Goal: Find specific page/section: Find specific page/section

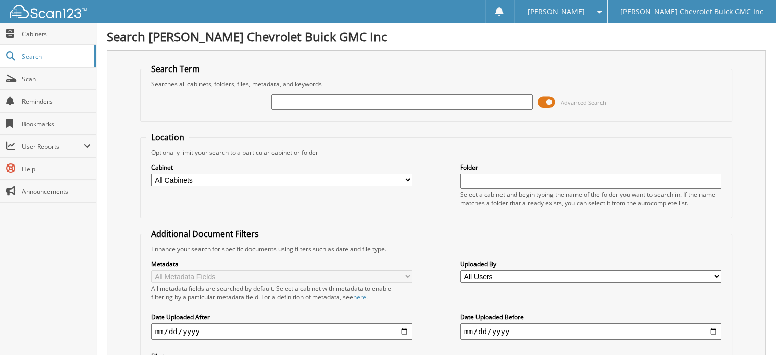
click at [292, 102] on input "text" at bounding box center [402, 101] width 261 height 15
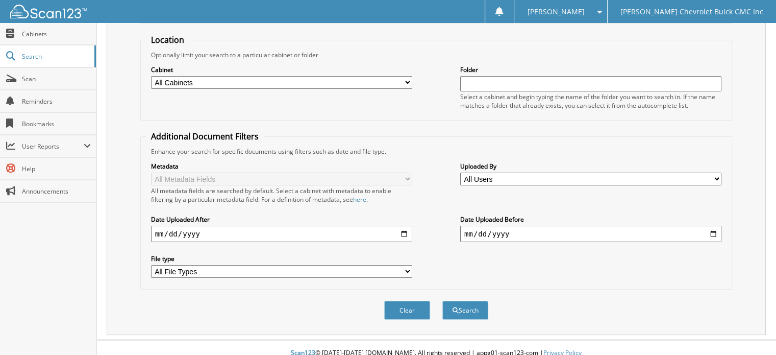
scroll to position [99, 0]
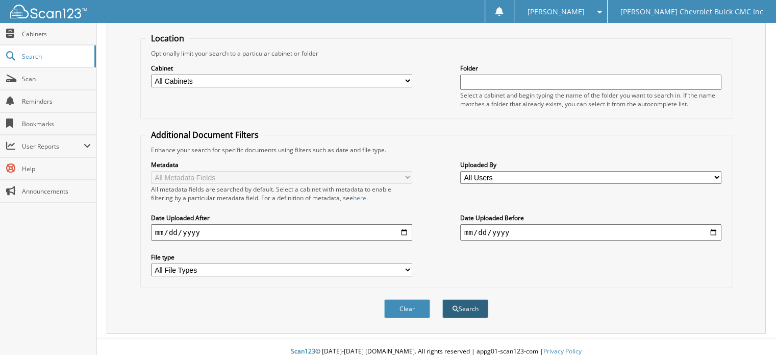
type input "138061"
click at [467, 301] on button "Search" at bounding box center [466, 308] width 46 height 19
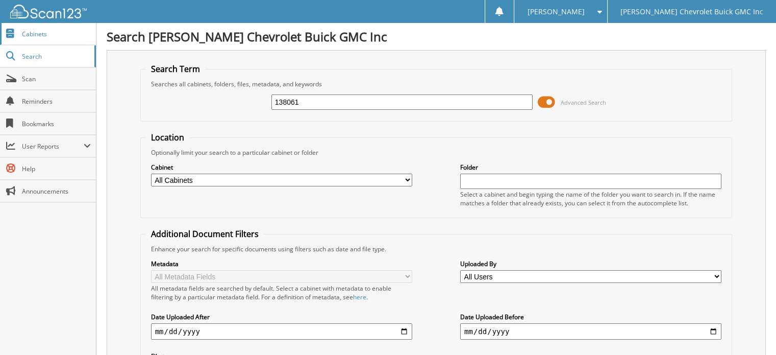
drag, startPoint x: 337, startPoint y: 100, endPoint x: 0, endPoint y: 39, distance: 342.7
click at [0, 39] on body "[PERSON_NAME] Settings Logout [PERSON_NAME] Chevrolet Buick GMC Inc Close Cabin…" at bounding box center [388, 326] width 776 height 652
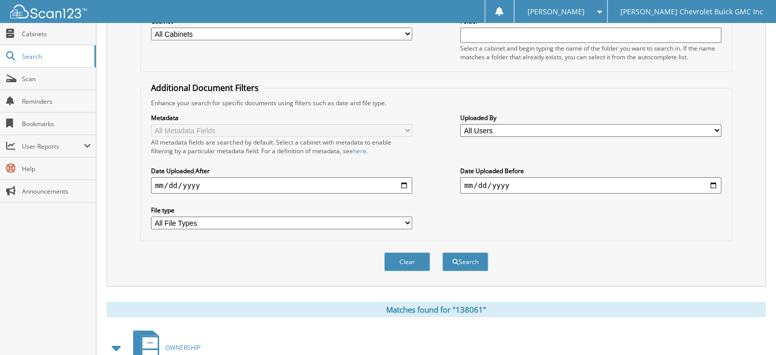
scroll to position [153, 0]
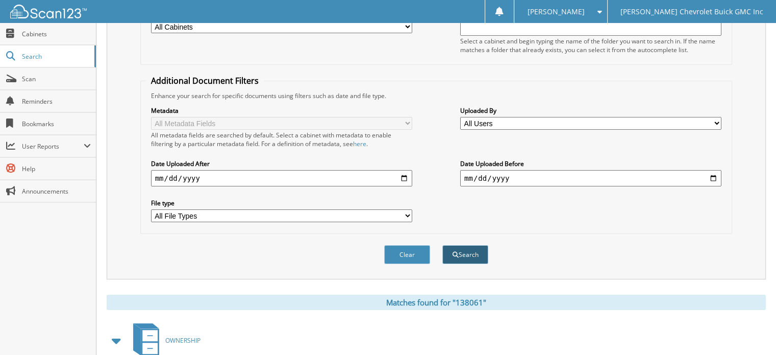
type input "c15347"
click at [479, 247] on button "Search" at bounding box center [466, 254] width 46 height 19
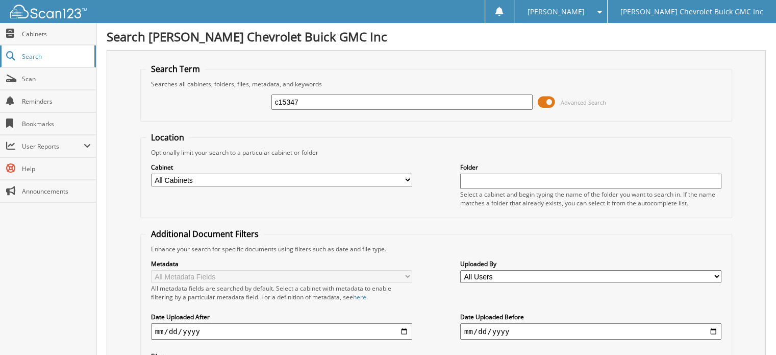
drag, startPoint x: 347, startPoint y: 101, endPoint x: 0, endPoint y: 66, distance: 348.3
click at [0, 66] on body "[PERSON_NAME] Settings Logout [PERSON_NAME] Chevrolet Buick GMC Inc Close Cabin…" at bounding box center [388, 305] width 776 height 610
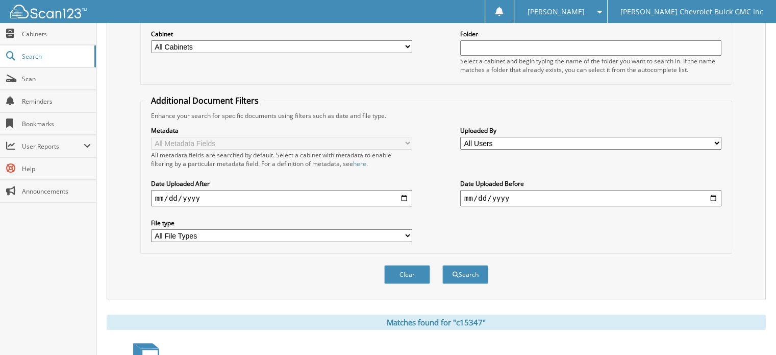
scroll to position [153, 0]
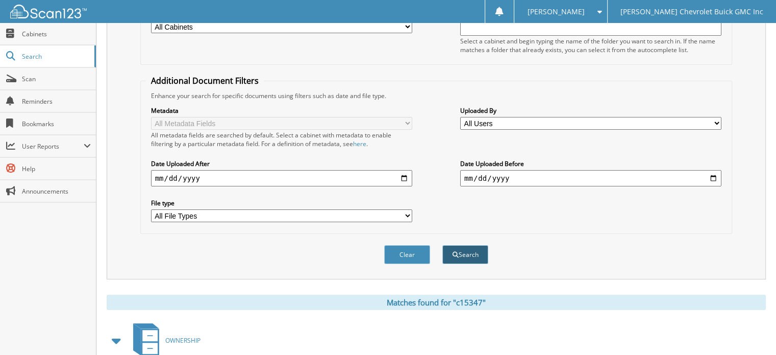
type input "149175"
click at [479, 246] on button "Search" at bounding box center [466, 254] width 46 height 19
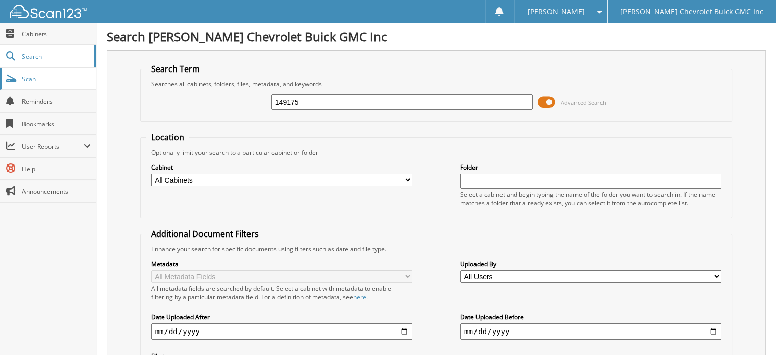
drag, startPoint x: 338, startPoint y: 100, endPoint x: 16, endPoint y: 83, distance: 323.0
click at [16, 83] on body "[PERSON_NAME] Settings Logout [PERSON_NAME] Chevrolet Buick GMC Inc Close Cabin…" at bounding box center [388, 305] width 776 height 610
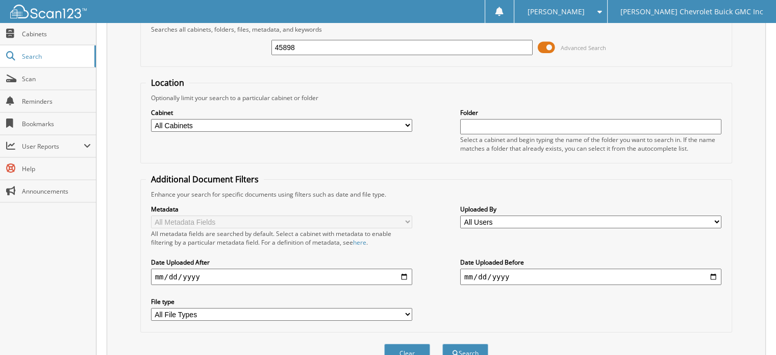
scroll to position [153, 0]
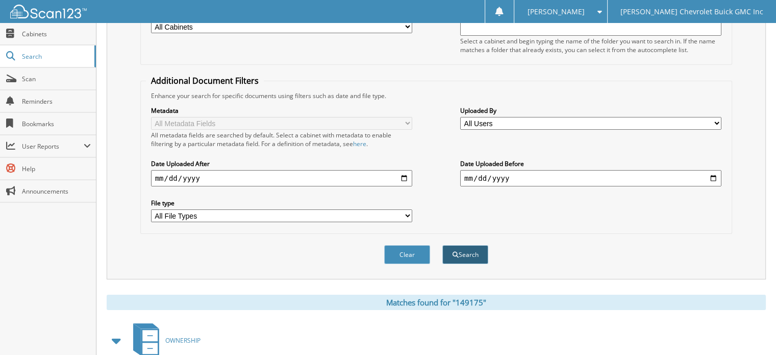
type input "45898"
click at [470, 247] on button "Search" at bounding box center [466, 254] width 46 height 19
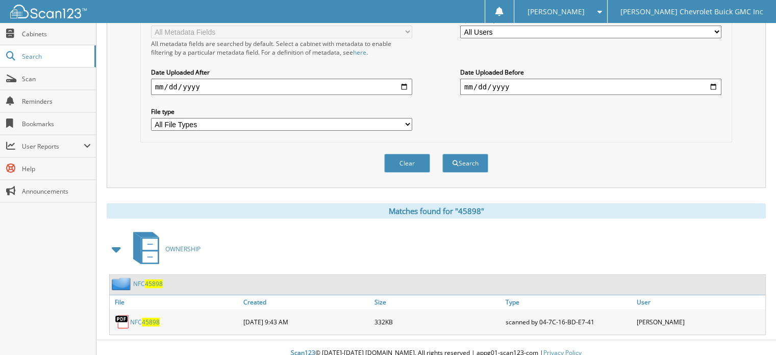
scroll to position [40, 0]
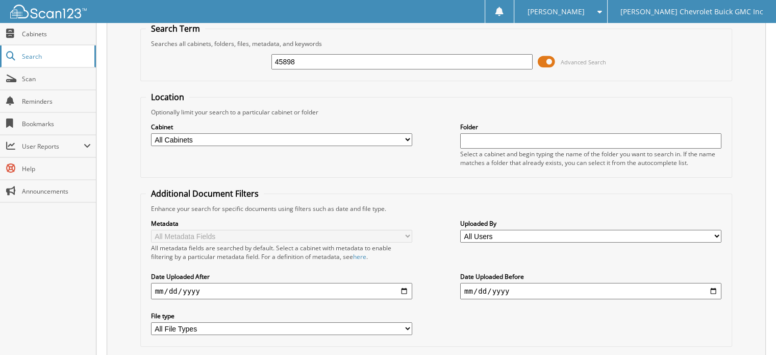
drag, startPoint x: 314, startPoint y: 56, endPoint x: 4, endPoint y: 46, distance: 311.0
click at [4, 46] on body "[PERSON_NAME] Settings Logout [PERSON_NAME] Chevrolet Buick GMC Inc Close Cabin…" at bounding box center [388, 265] width 776 height 610
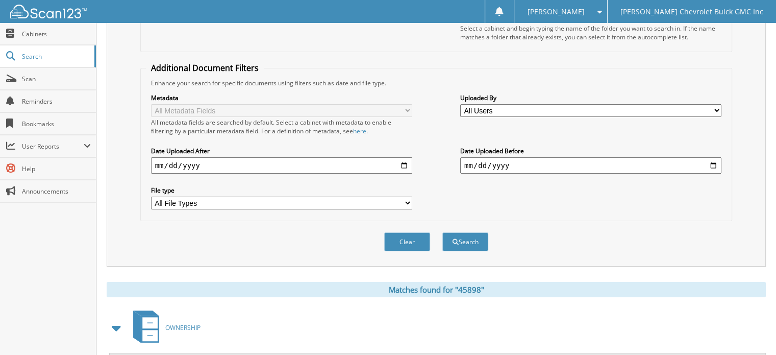
scroll to position [193, 0]
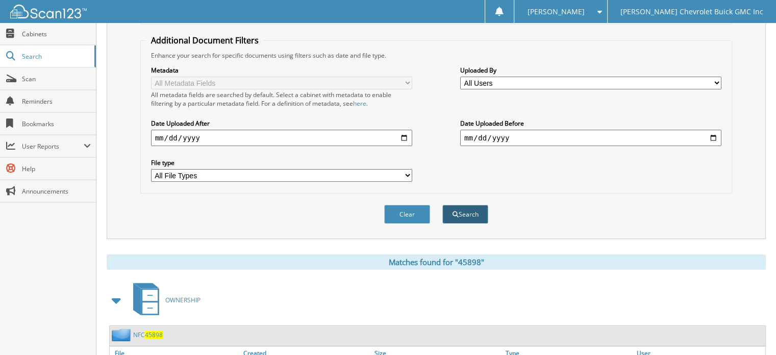
type input "14060"
click at [463, 205] on button "Search" at bounding box center [466, 214] width 46 height 19
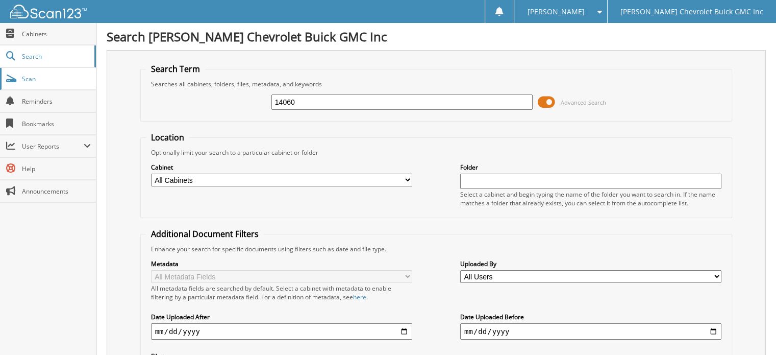
drag, startPoint x: 328, startPoint y: 102, endPoint x: 0, endPoint y: 83, distance: 328.7
click at [0, 84] on body "Donna S. Settings Logout Larry Hudson Chevrolet Buick GMC Inc Close Cabinets Se…" at bounding box center [388, 350] width 776 height 701
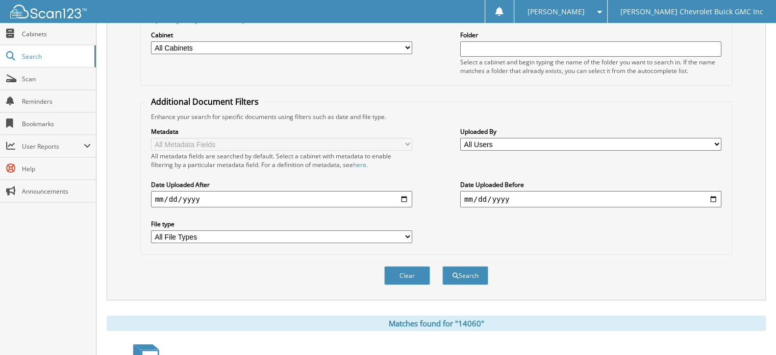
scroll to position [153, 0]
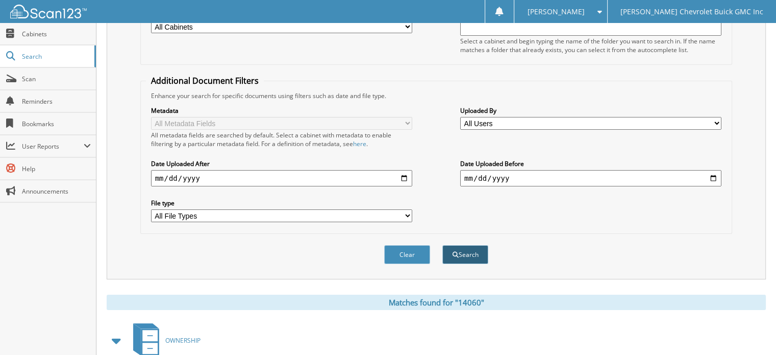
type input "08738"
click at [475, 245] on button "Search" at bounding box center [466, 254] width 46 height 19
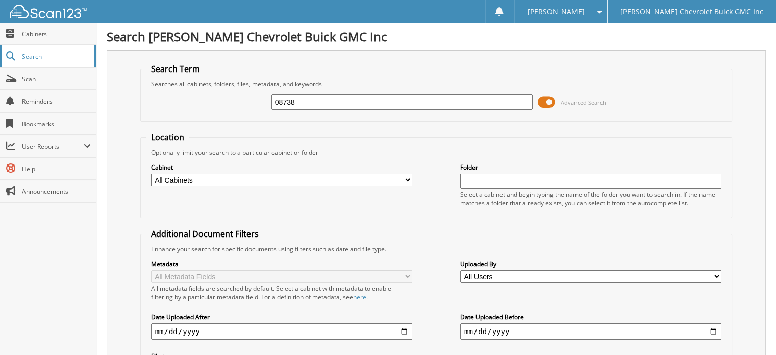
drag, startPoint x: 329, startPoint y: 104, endPoint x: 0, endPoint y: 60, distance: 332.1
click at [0, 60] on body "Donna S. Settings Logout Larry Hudson Chevrolet Buick GMC Inc Close Cabinets Se…" at bounding box center [388, 350] width 776 height 701
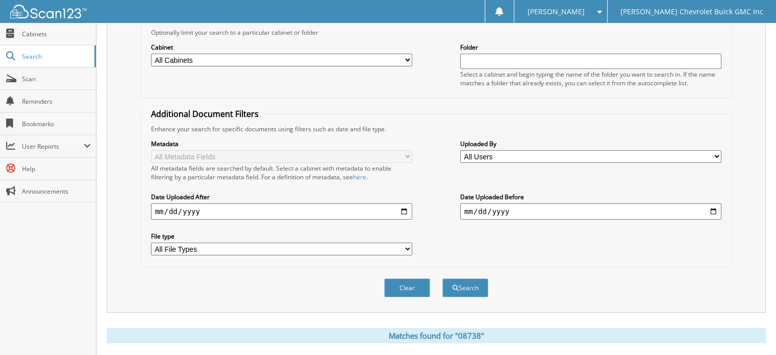
scroll to position [153, 0]
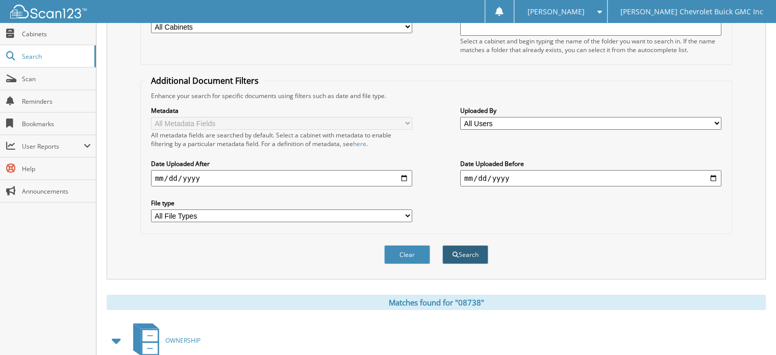
type input "a08734"
click at [480, 249] on button "Search" at bounding box center [466, 254] width 46 height 19
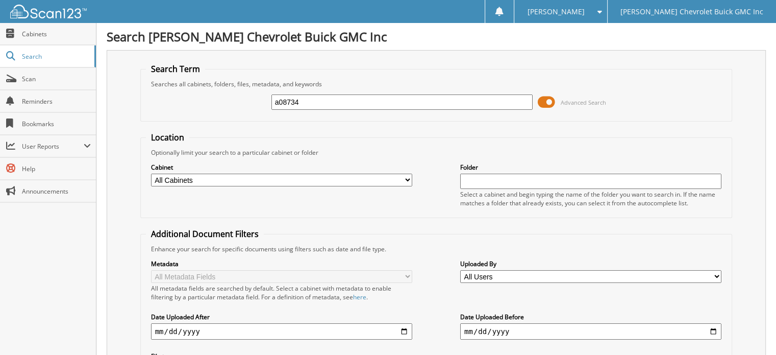
drag, startPoint x: 347, startPoint y: 97, endPoint x: 119, endPoint y: 99, distance: 227.6
click at [119, 99] on div "Search Term Searches all cabinets, folders, files, metadata, and keywords a0873…" at bounding box center [436, 241] width 659 height 382
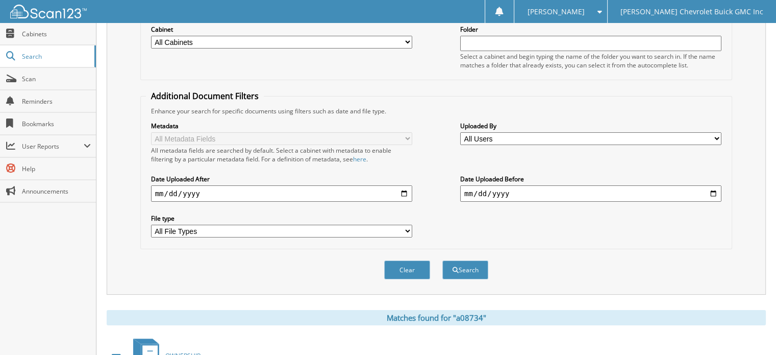
scroll to position [153, 0]
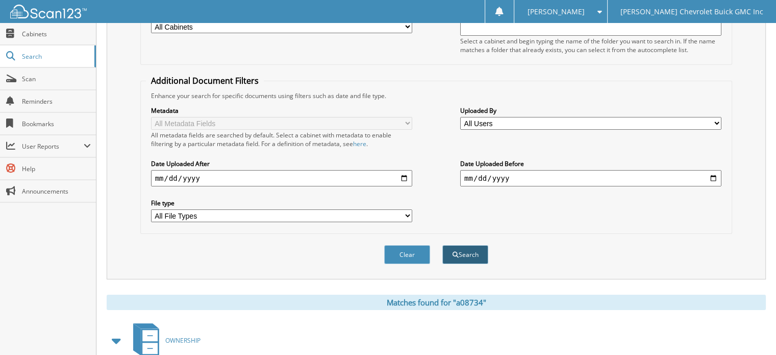
type input "44010"
click at [473, 245] on button "Search" at bounding box center [466, 254] width 46 height 19
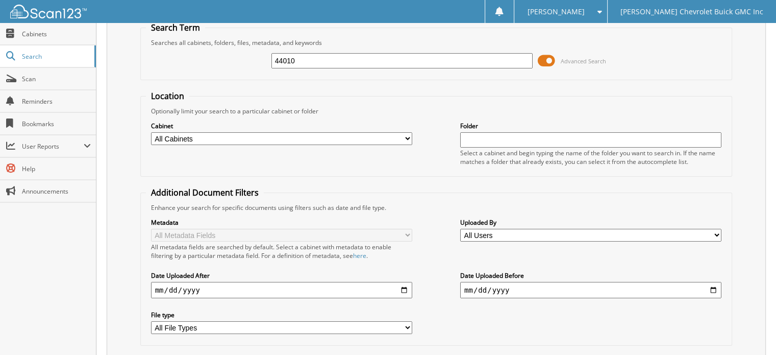
scroll to position [40, 0]
drag, startPoint x: 338, startPoint y: 65, endPoint x: 0, endPoint y: 41, distance: 339.3
click at [0, 41] on body "[PERSON_NAME] Settings Logout [PERSON_NAME] Chevrolet Buick GMC Inc Close Cabin…" at bounding box center [388, 265] width 776 height 610
type input "215167"
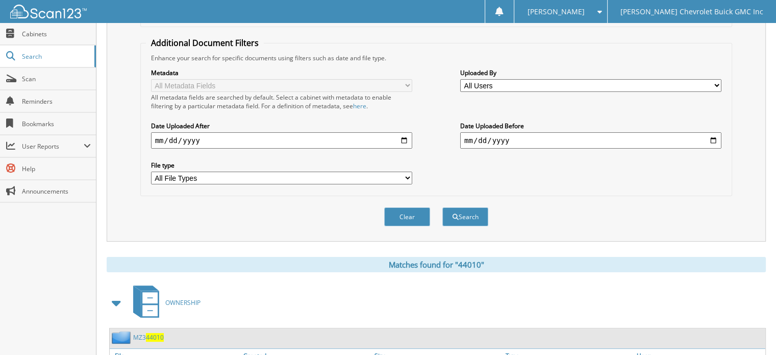
scroll to position [193, 0]
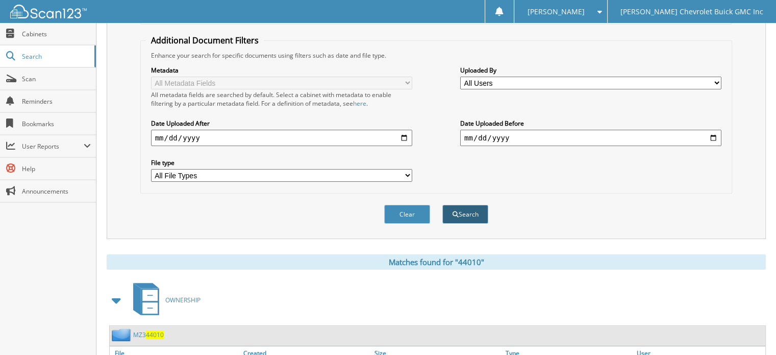
click at [465, 205] on button "Search" at bounding box center [466, 214] width 46 height 19
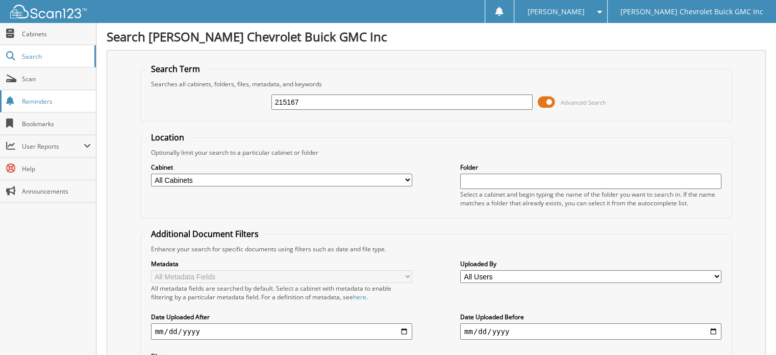
drag, startPoint x: 333, startPoint y: 102, endPoint x: 0, endPoint y: 101, distance: 332.8
click at [0, 101] on body "[PERSON_NAME] Settings Logout [PERSON_NAME] Chevrolet Buick GMC Inc Close Cabin…" at bounding box center [388, 339] width 776 height 678
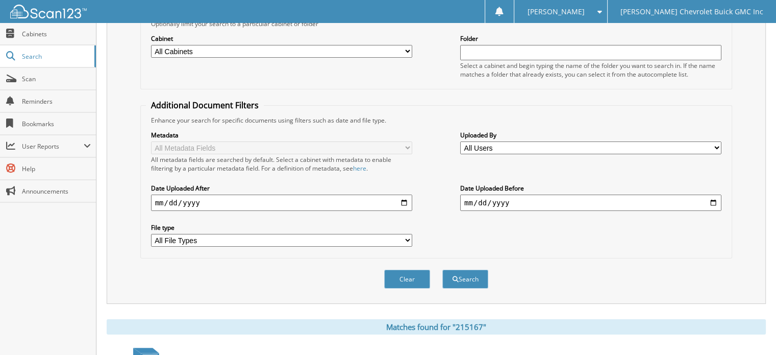
scroll to position [153, 0]
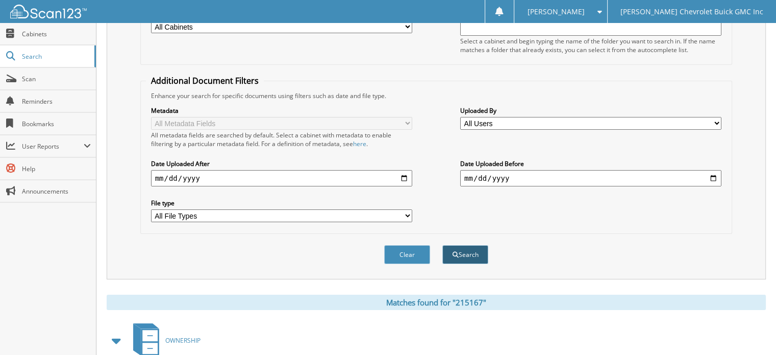
type input "287854"
click at [464, 248] on button "Search" at bounding box center [466, 254] width 46 height 19
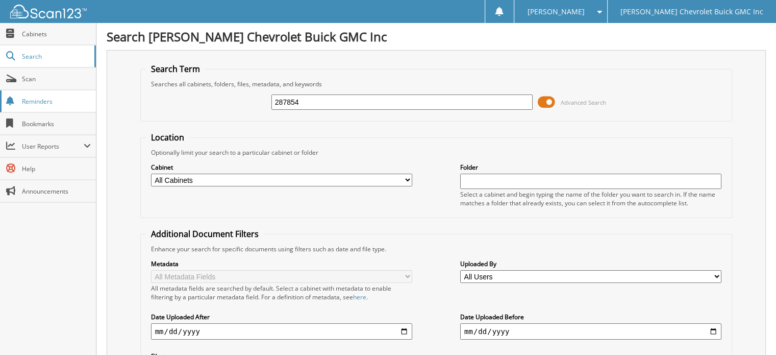
drag, startPoint x: 310, startPoint y: 98, endPoint x: 5, endPoint y: 89, distance: 305.4
click at [5, 89] on body "[PERSON_NAME] Settings Logout [PERSON_NAME] Chevrolet Buick GMC Inc Close Cabin…" at bounding box center [388, 338] width 776 height 676
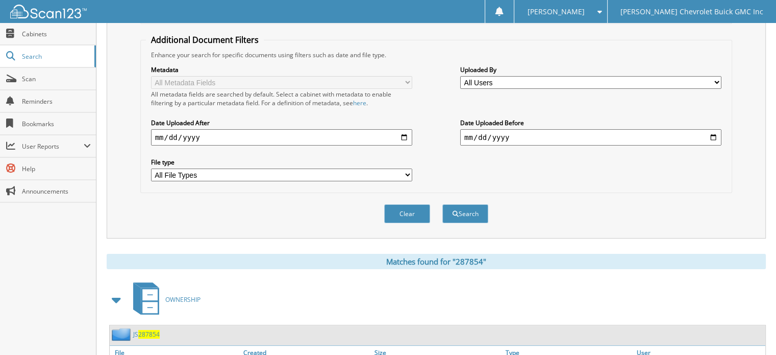
scroll to position [204, 0]
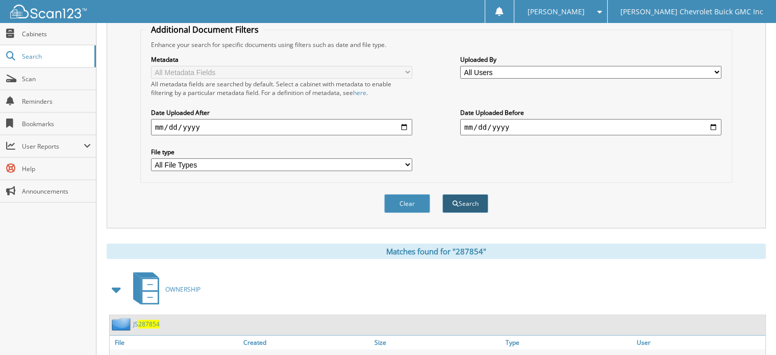
type input "611132"
click at [480, 197] on button "Search" at bounding box center [466, 203] width 46 height 19
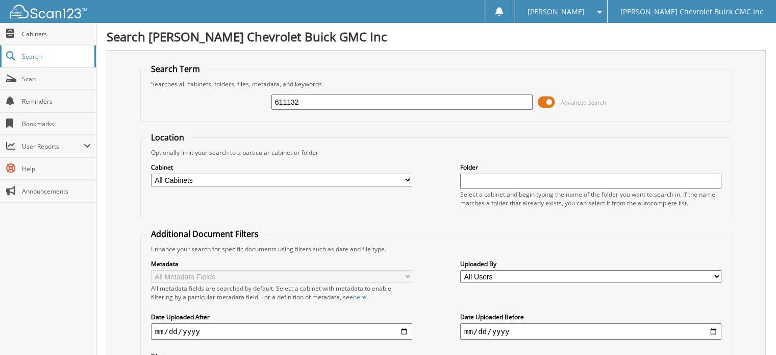
drag, startPoint x: 365, startPoint y: 105, endPoint x: 0, endPoint y: 51, distance: 369.0
click at [0, 51] on body "[PERSON_NAME] Settings Logout [PERSON_NAME] Chevrolet Buick GMC Inc Close Cabin…" at bounding box center [388, 305] width 776 height 610
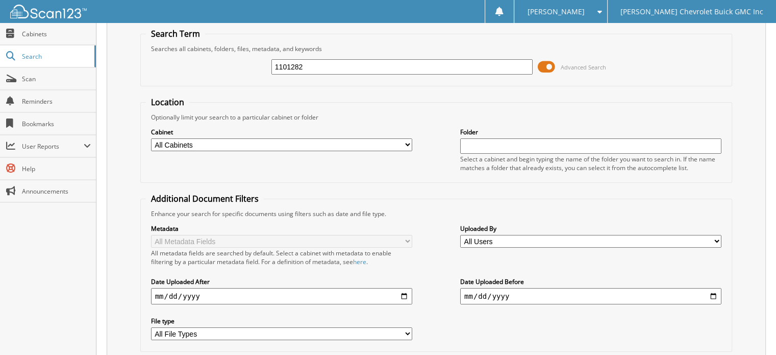
scroll to position [153, 0]
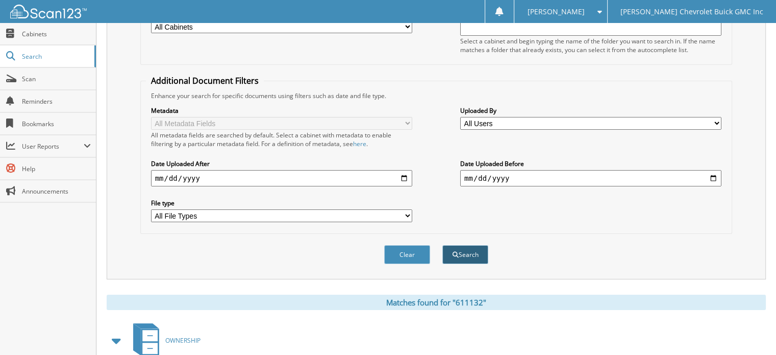
type input "1101282"
click at [470, 245] on button "Search" at bounding box center [466, 254] width 46 height 19
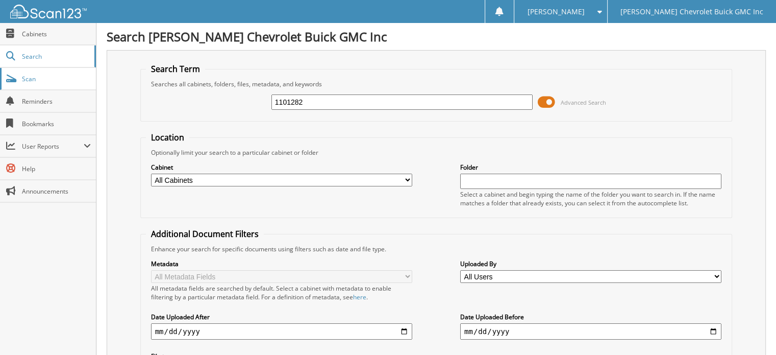
drag, startPoint x: 284, startPoint y: 98, endPoint x: 80, endPoint y: 73, distance: 206.2
click at [45, 97] on body "[PERSON_NAME] Settings Logout [PERSON_NAME] Chevrolet Buick GMC Inc Close Cabin…" at bounding box center [388, 305] width 776 height 610
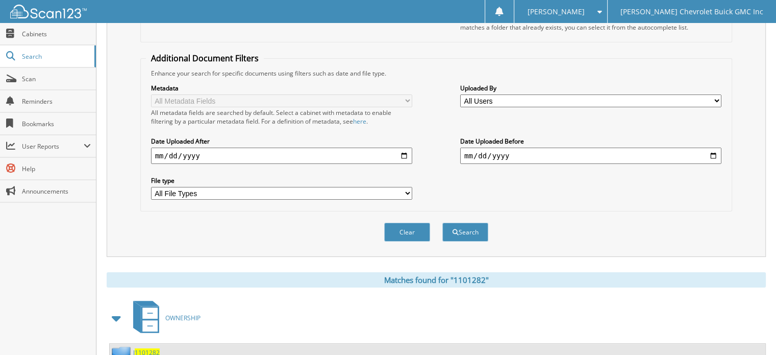
scroll to position [204, 0]
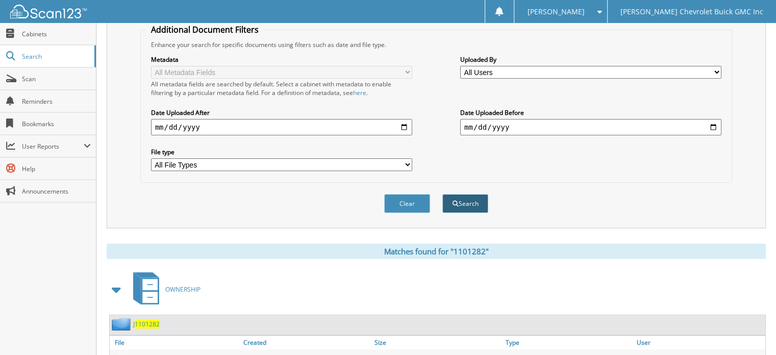
type input "100940"
click at [468, 197] on button "Search" at bounding box center [466, 203] width 46 height 19
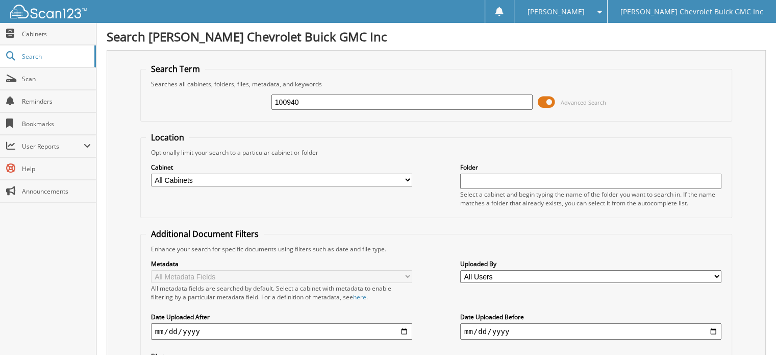
drag, startPoint x: 316, startPoint y: 101, endPoint x: 118, endPoint y: 104, distance: 198.1
click at [119, 104] on div "Search Term Searches all cabinets, folders, files, metadata, and keywords 10094…" at bounding box center [436, 241] width 659 height 382
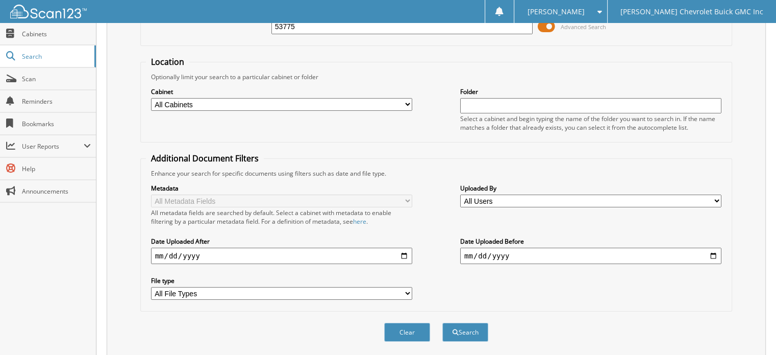
scroll to position [153, 0]
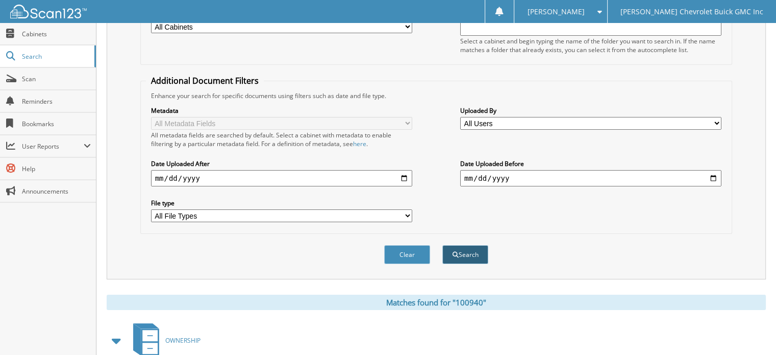
type input "53775"
click at [470, 245] on button "Search" at bounding box center [466, 254] width 46 height 19
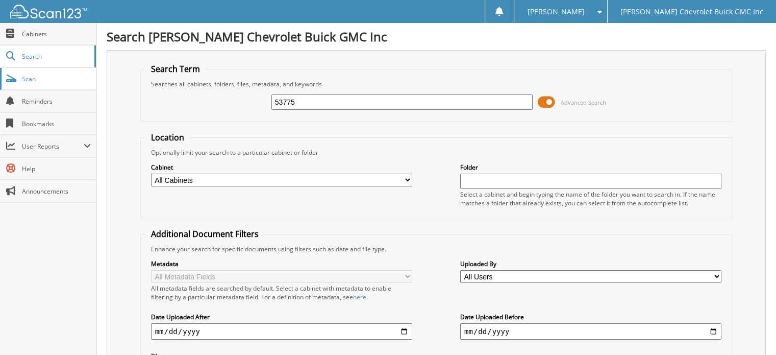
drag, startPoint x: 321, startPoint y: 99, endPoint x: 33, endPoint y: 88, distance: 288.1
click at [33, 88] on body "Donna S. Settings Logout Larry Hudson Chevrolet Buick GMC Inc Close Cabinets Se…" at bounding box center [388, 317] width 776 height 635
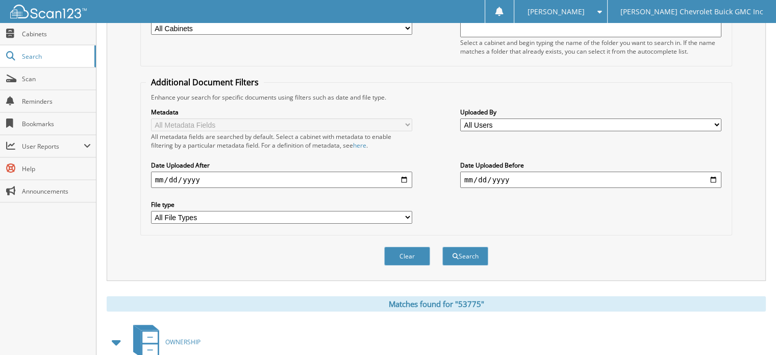
scroll to position [153, 0]
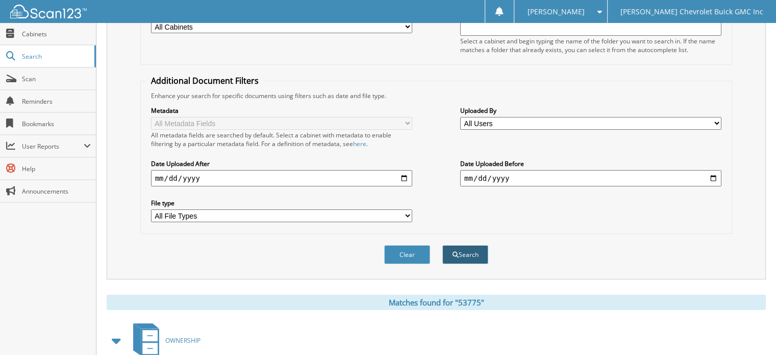
type input "a57331"
click at [461, 246] on button "Search" at bounding box center [466, 254] width 46 height 19
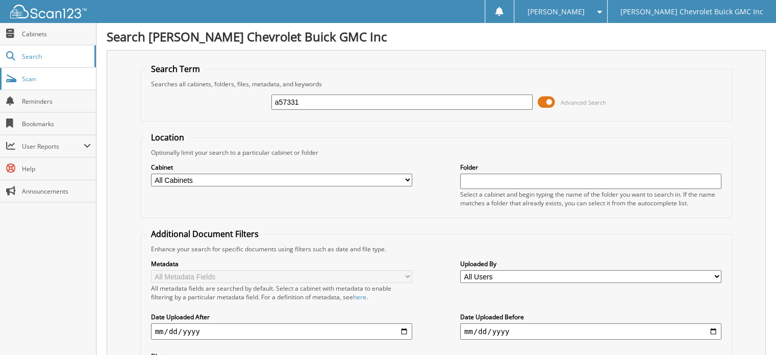
drag, startPoint x: 336, startPoint y: 102, endPoint x: 0, endPoint y: 76, distance: 336.9
click at [0, 76] on body "[PERSON_NAME] Settings Logout [PERSON_NAME] Chevrolet Buick GMC Inc Close Cabin…" at bounding box center [388, 317] width 776 height 635
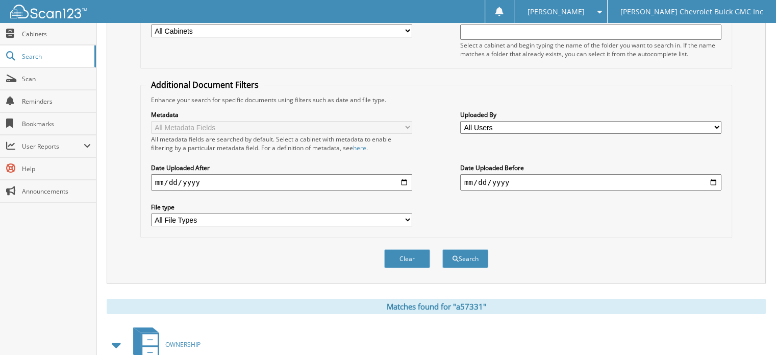
scroll to position [153, 0]
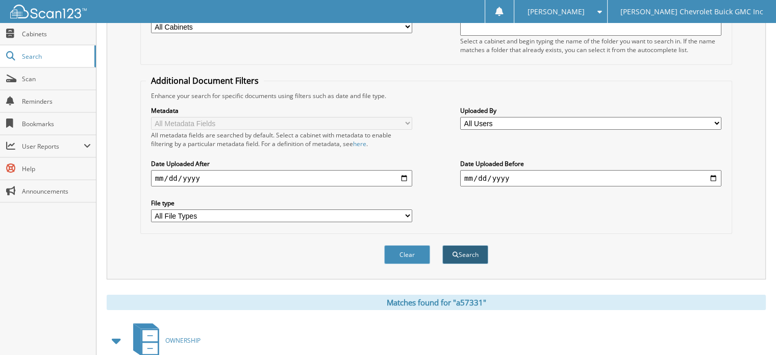
type input "ee53775"
click at [471, 247] on button "Search" at bounding box center [466, 254] width 46 height 19
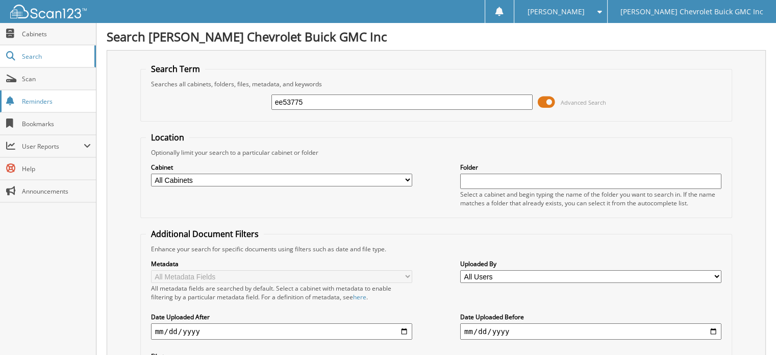
drag, startPoint x: 338, startPoint y: 100, endPoint x: 57, endPoint y: 96, distance: 280.8
click at [57, 96] on body "Donna S. Settings Logout Larry Hudson Chevrolet Buick GMC Inc Close Cabinets Se…" at bounding box center [388, 317] width 776 height 635
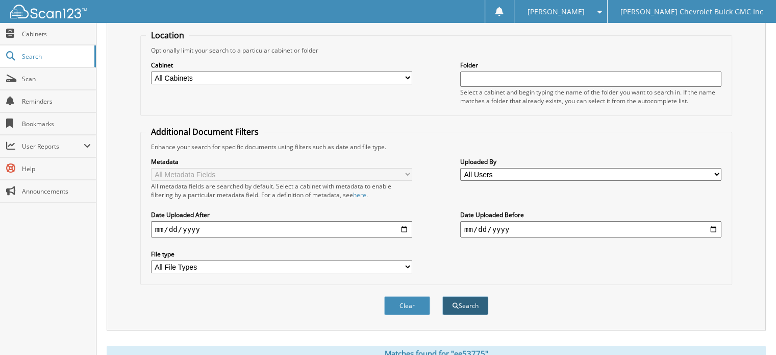
type input "255996"
click at [483, 300] on button "Search" at bounding box center [466, 305] width 46 height 19
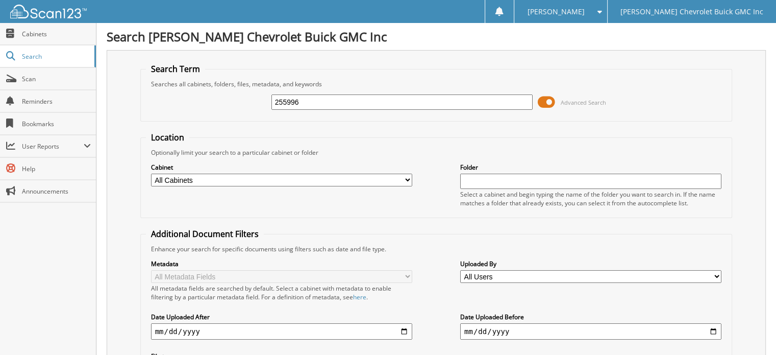
drag, startPoint x: 323, startPoint y: 99, endPoint x: 109, endPoint y: 102, distance: 213.9
click at [109, 102] on div "Search Term Searches all cabinets, folders, files, metadata, and keywords 25599…" at bounding box center [436, 241] width 659 height 382
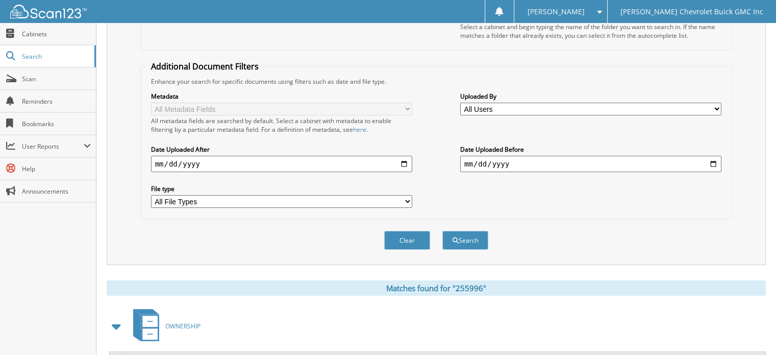
scroll to position [204, 0]
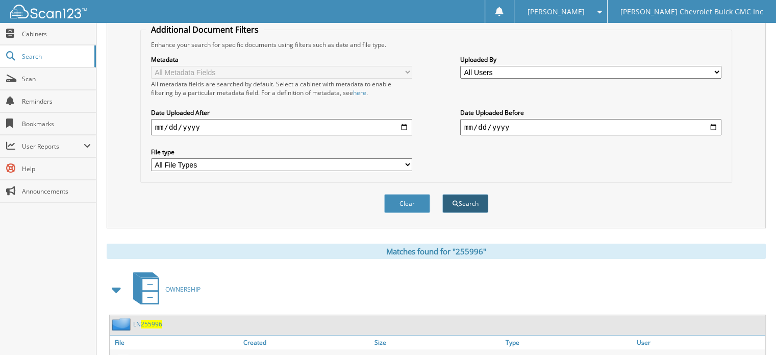
type input "558542"
click at [466, 196] on button "Search" at bounding box center [466, 203] width 46 height 19
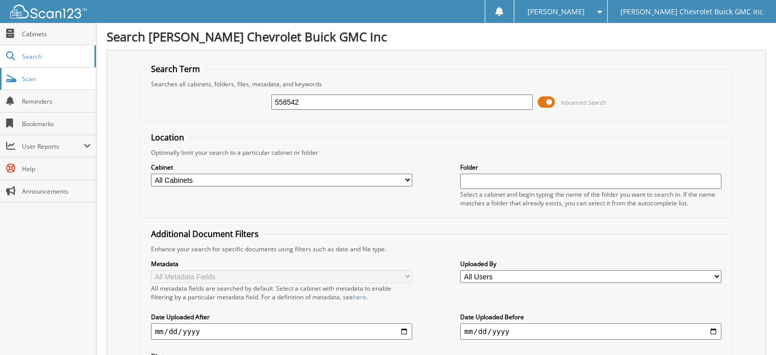
drag, startPoint x: 325, startPoint y: 102, endPoint x: 40, endPoint y: 76, distance: 286.0
click at [40, 76] on body "[PERSON_NAME] Settings Logout [PERSON_NAME] Chevrolet Buick GMC Inc Close Cabin…" at bounding box center [388, 305] width 776 height 610
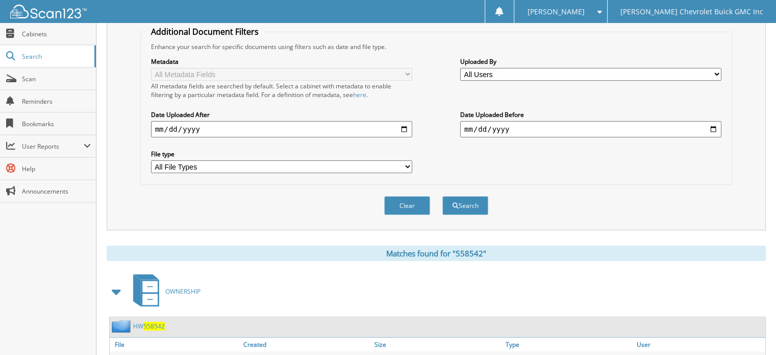
scroll to position [204, 0]
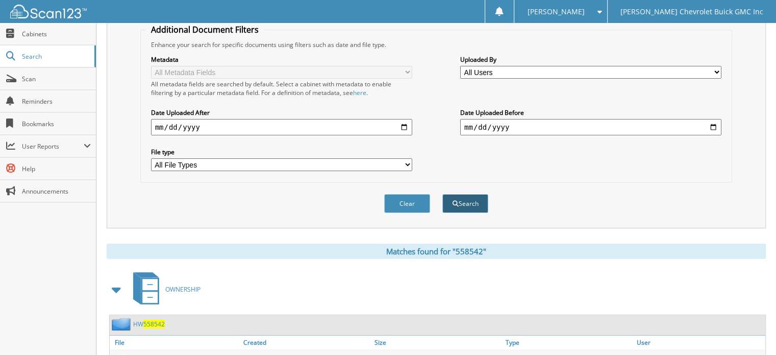
type input "138079"
click at [466, 194] on button "Search" at bounding box center [466, 203] width 46 height 19
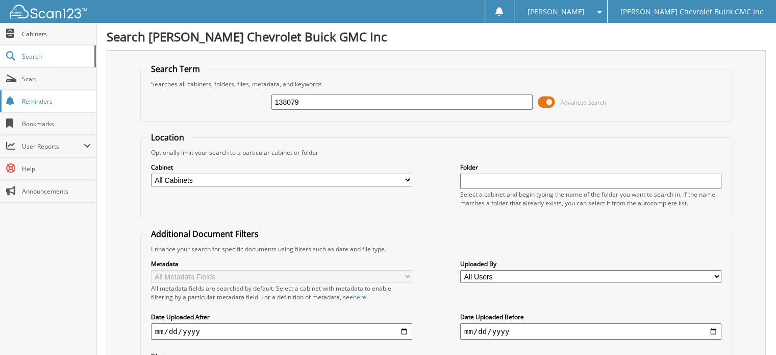
drag, startPoint x: 316, startPoint y: 100, endPoint x: 58, endPoint y: 101, distance: 258.8
click at [58, 101] on body "[PERSON_NAME] Settings Logout [PERSON_NAME] Chevrolet Buick GMC Inc Close Cabin…" at bounding box center [388, 305] width 776 height 610
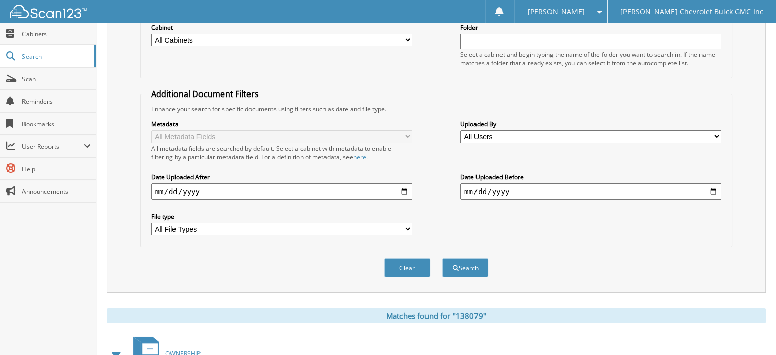
scroll to position [153, 0]
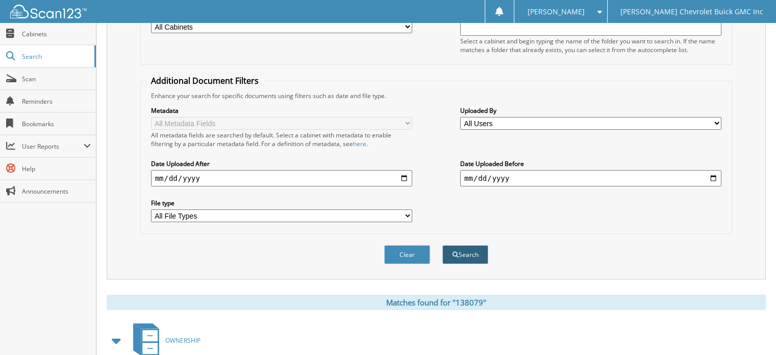
type input "d51337"
click at [470, 249] on button "Search" at bounding box center [466, 254] width 46 height 19
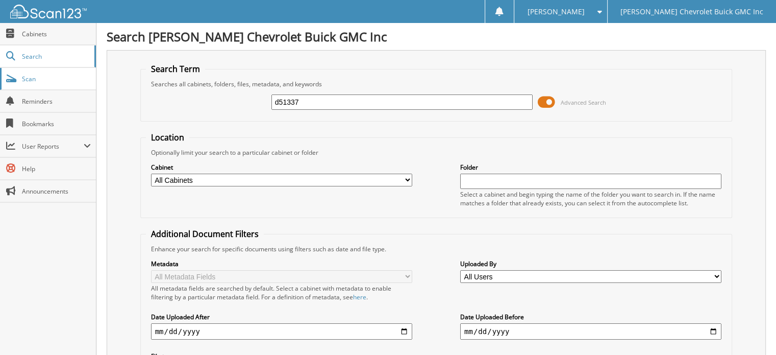
drag, startPoint x: 317, startPoint y: 95, endPoint x: 95, endPoint y: 85, distance: 221.8
click at [95, 86] on body "Donna S. Settings Logout Larry Hudson Chevrolet Buick GMC Inc Close Cabinets Se…" at bounding box center [388, 330] width 776 height 661
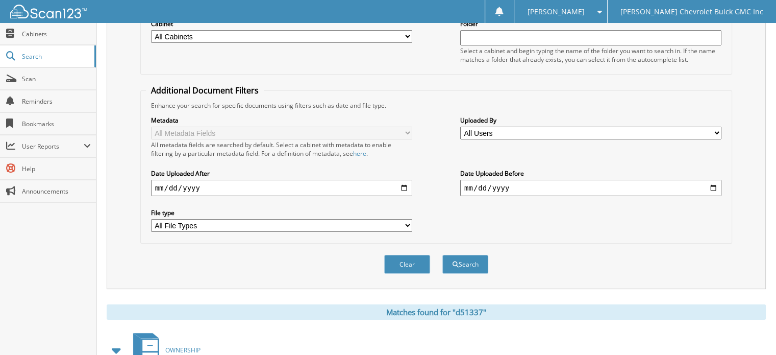
scroll to position [153, 0]
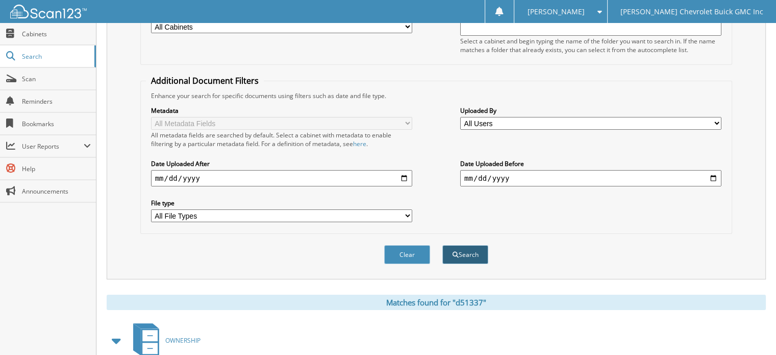
type input "107993"
click at [476, 248] on button "Search" at bounding box center [466, 254] width 46 height 19
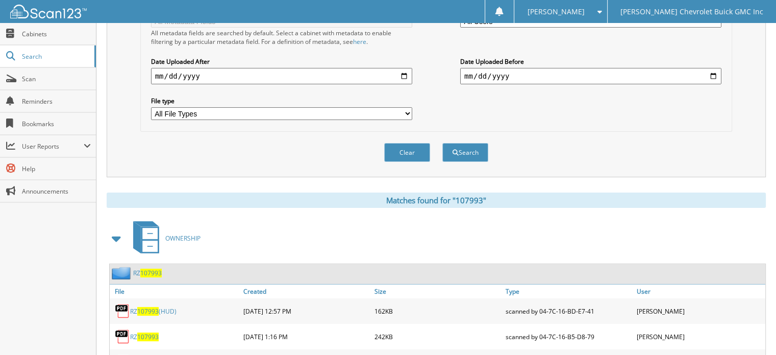
scroll to position [296, 0]
